Goal: Task Accomplishment & Management: Manage account settings

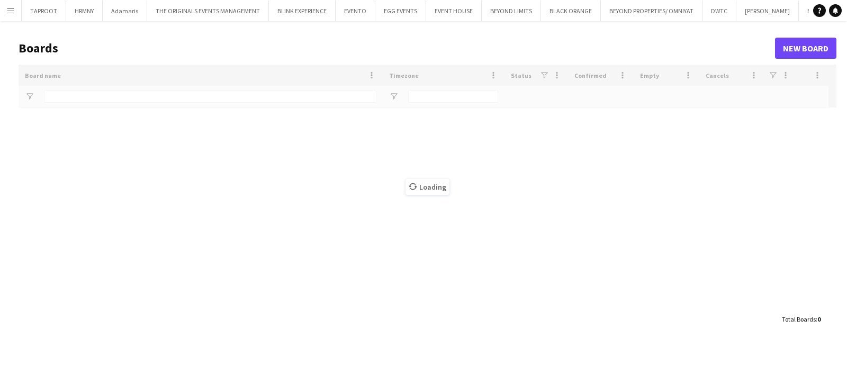
type input "*****"
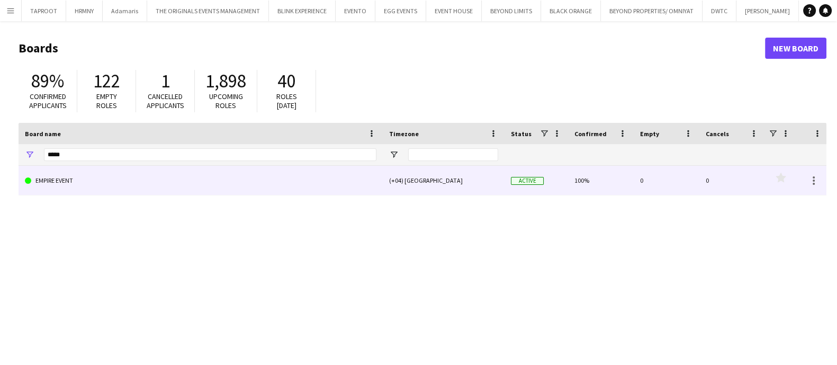
click at [223, 167] on link "EMPIRE EVENT" at bounding box center [201, 181] width 352 height 30
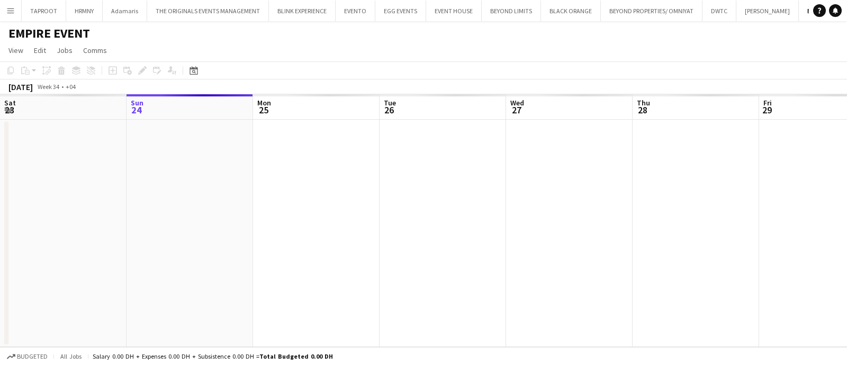
scroll to position [0, 34]
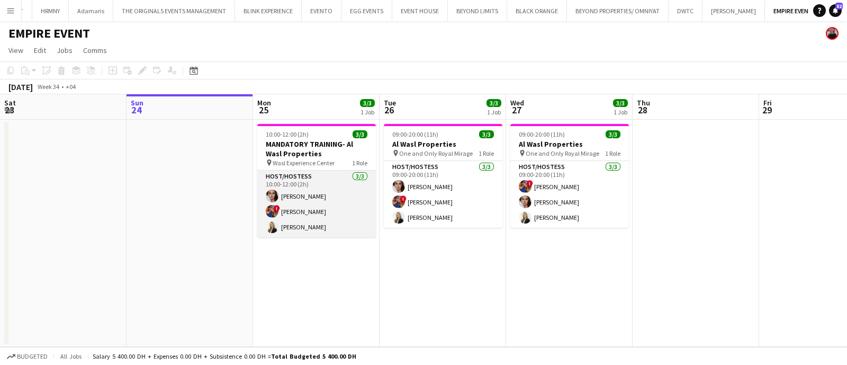
click at [281, 193] on app-card-role "Host/Hostess [DATE] 10:00-12:00 (2h) [PERSON_NAME] ! [PERSON_NAME] Sad [PERSON_…" at bounding box center [316, 203] width 119 height 67
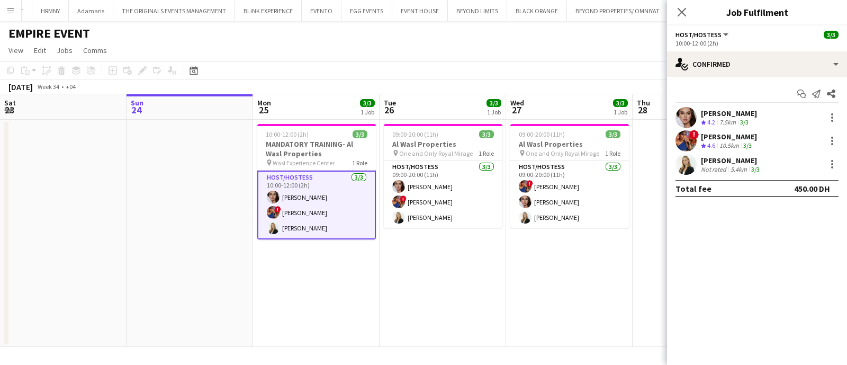
click at [714, 166] on div "Not rated" at bounding box center [715, 169] width 28 height 8
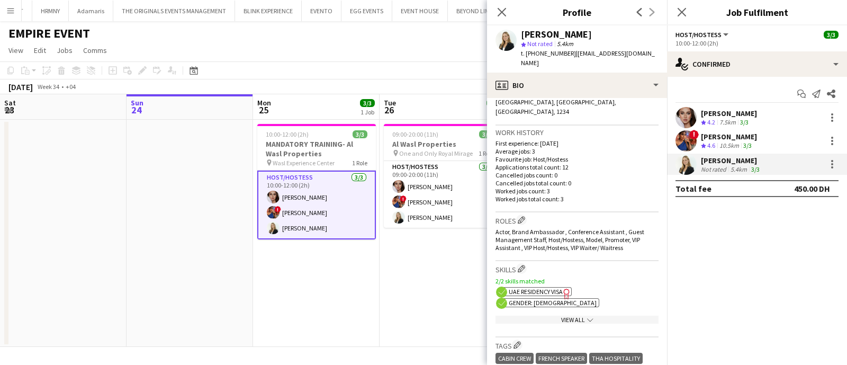
scroll to position [484, 0]
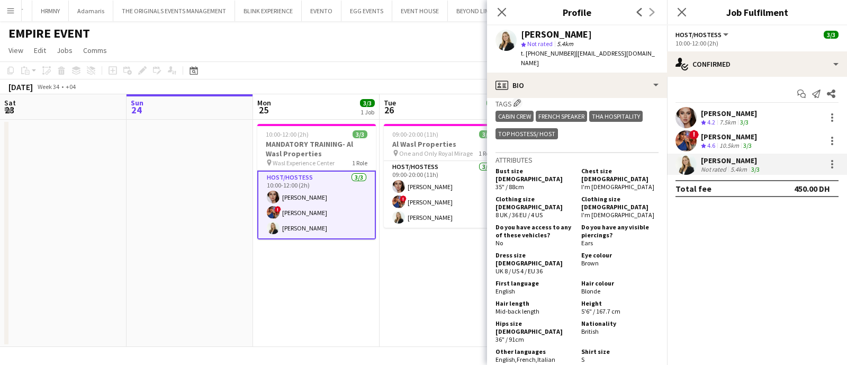
click at [713, 139] on div "[PERSON_NAME]" at bounding box center [729, 137] width 56 height 10
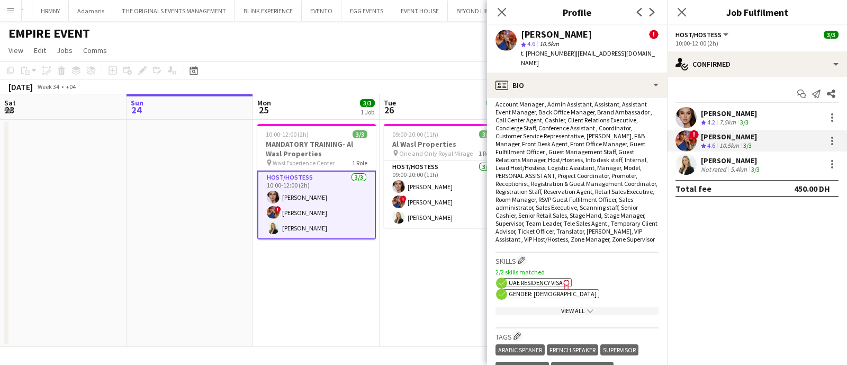
scroll to position [726, 0]
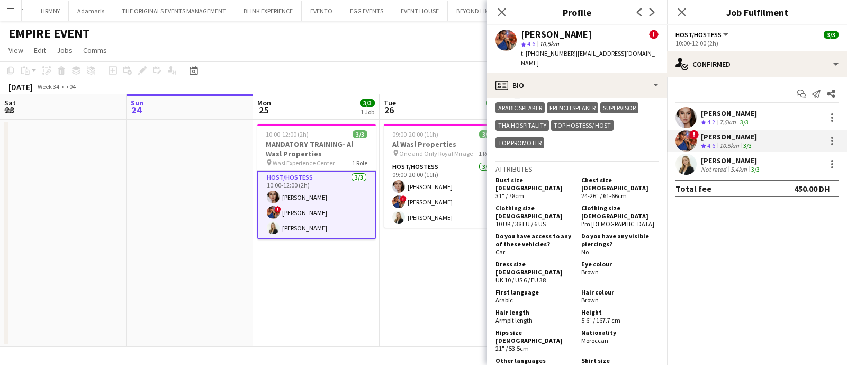
click at [732, 116] on div "[PERSON_NAME]" at bounding box center [729, 114] width 56 height 10
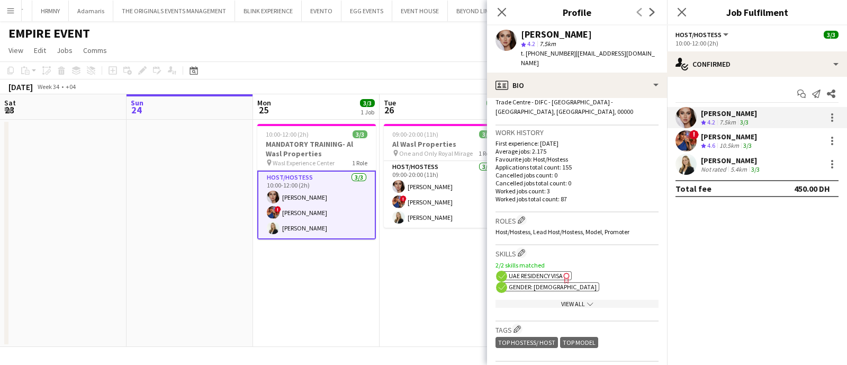
scroll to position [484, 0]
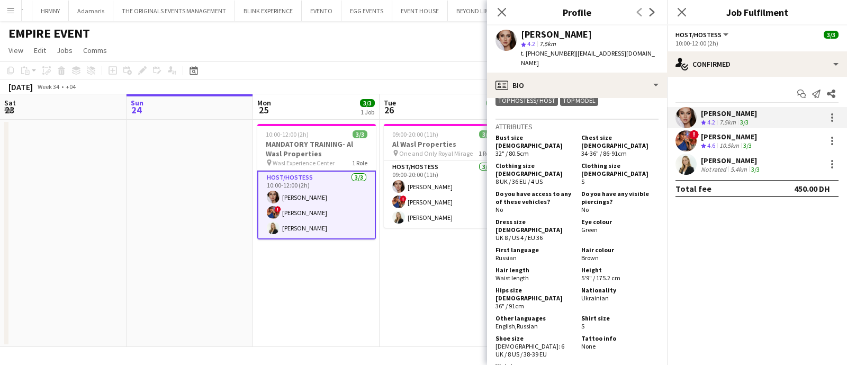
click at [438, 308] on app-date-cell "09:00-20:00 (11h) 3/3 Al Wasl Properties pin One and Only Royal Mirage 1 Role H…" at bounding box center [443, 233] width 127 height 227
